Goal: Task Accomplishment & Management: Use online tool/utility

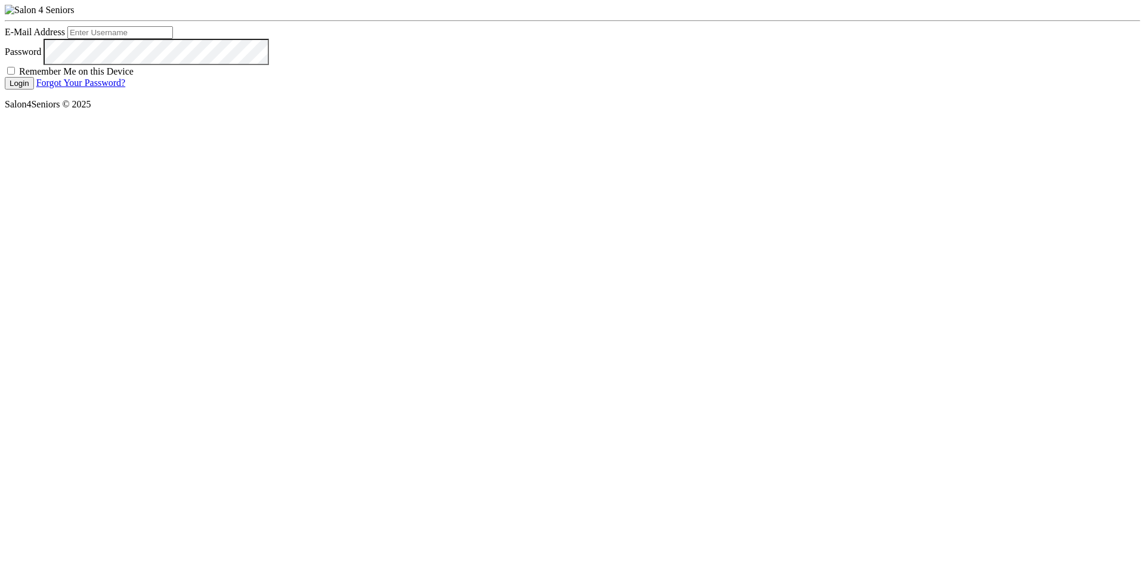
click at [173, 39] on input "E-Mail Address" at bounding box center [120, 32] width 106 height 13
type input "nat.thompson@savvyotter.com"
click at [134, 76] on label "Remember Me on this Device" at bounding box center [76, 71] width 115 height 10
click at [15, 75] on input "Remember Me on this Device" at bounding box center [11, 71] width 8 height 8
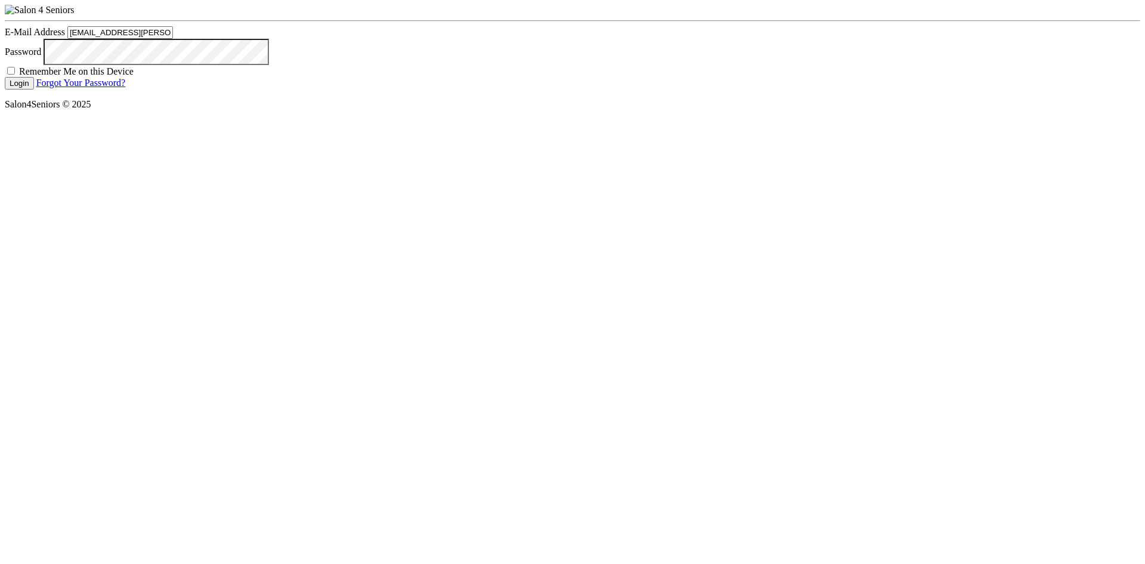
checkbox input "true"
click at [34, 89] on button "Login" at bounding box center [19, 83] width 29 height 13
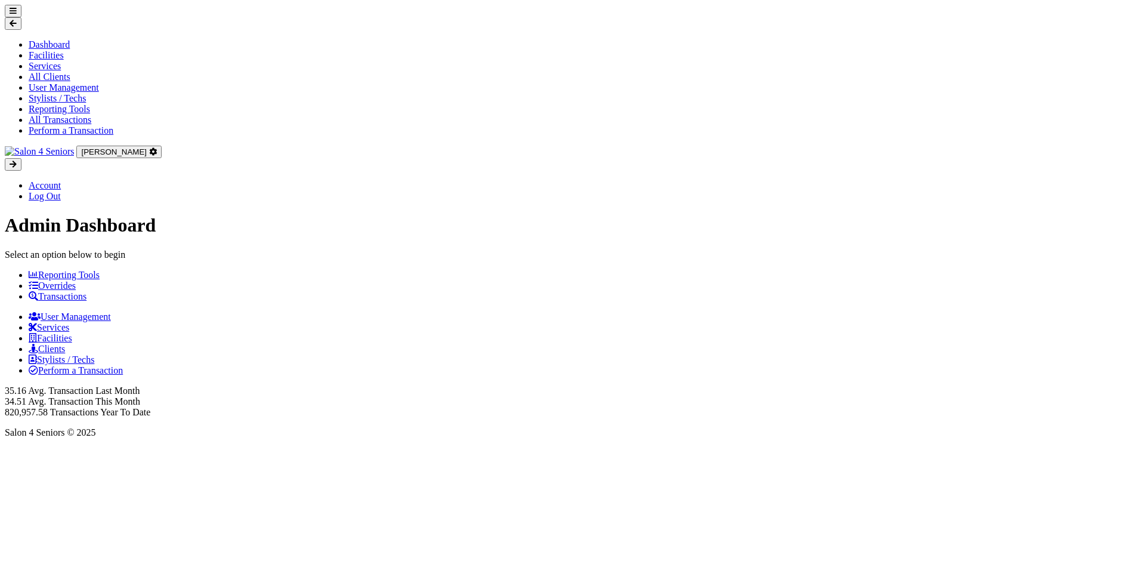
click at [87, 291] on link "Transactions" at bounding box center [58, 296] width 58 height 10
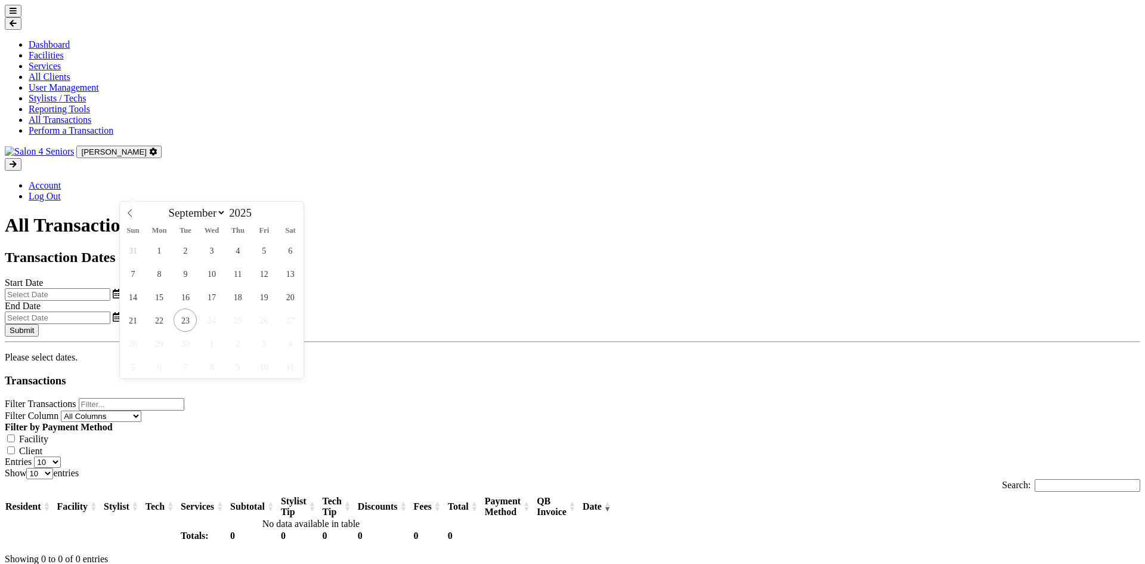
click at [110, 288] on input "text" at bounding box center [58, 294] width 106 height 13
click at [191, 324] on span "23" at bounding box center [185, 319] width 23 height 23
type input "09/23/2025"
click at [110, 311] on input "text" at bounding box center [58, 317] width 106 height 13
click at [620, 322] on span "23" at bounding box center [610, 319] width 23 height 23
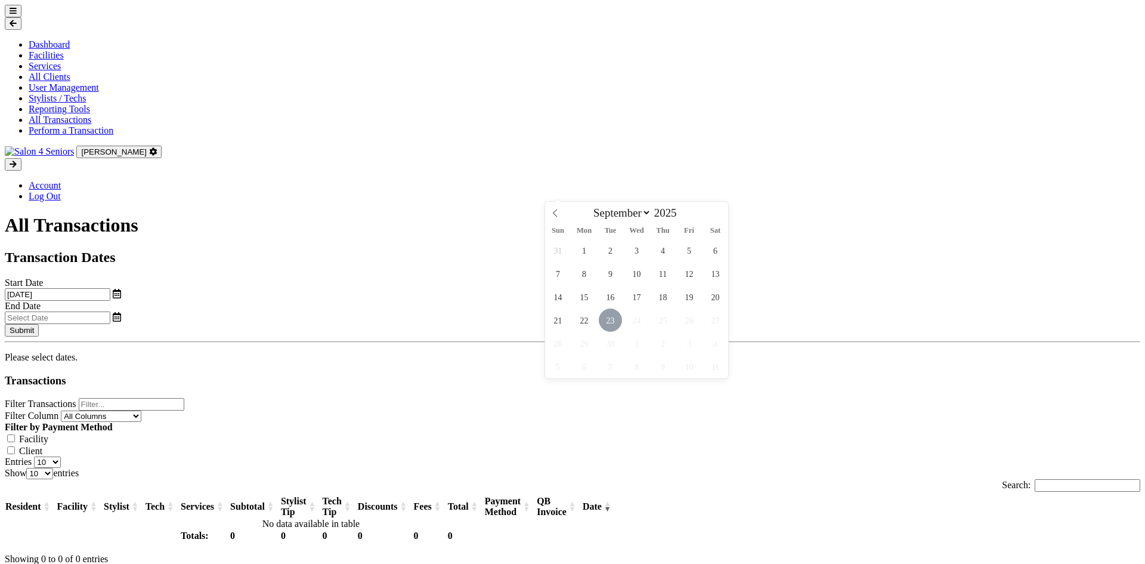
type input "09/23/2025"
click at [39, 324] on button "Submit" at bounding box center [22, 330] width 34 height 13
